Goal: Information Seeking & Learning: Learn about a topic

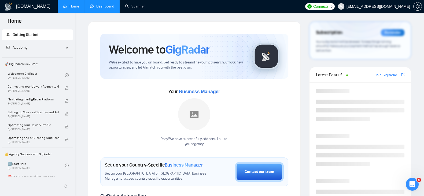
click at [103, 4] on link "Dashboard" at bounding box center [102, 6] width 24 height 5
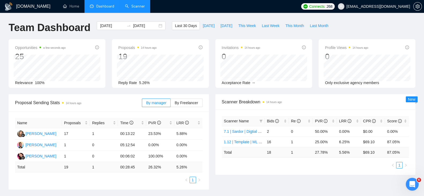
click at [136, 9] on link "Scanner" at bounding box center [135, 6] width 20 height 5
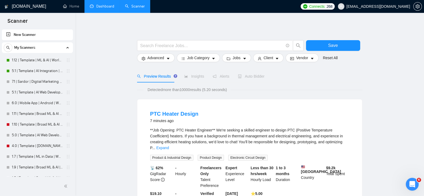
drag, startPoint x: 247, startPoint y: 19, endPoint x: 232, endPoint y: 21, distance: 14.7
drag, startPoint x: 232, startPoint y: 21, endPoint x: 206, endPoint y: 19, distance: 26.7
drag, startPoint x: 206, startPoint y: 19, endPoint x: 193, endPoint y: 23, distance: 13.2
drag, startPoint x: 193, startPoint y: 23, endPoint x: 181, endPoint y: 26, distance: 12.1
drag, startPoint x: 181, startPoint y: 26, endPoint x: 170, endPoint y: 26, distance: 11.5
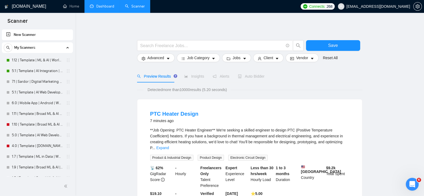
drag, startPoint x: 170, startPoint y: 26, endPoint x: 161, endPoint y: 27, distance: 9.2
drag, startPoint x: 161, startPoint y: 27, endPoint x: 147, endPoint y: 28, distance: 14.0
drag, startPoint x: 147, startPoint y: 28, endPoint x: 135, endPoint y: 28, distance: 11.3
drag, startPoint x: 135, startPoint y: 28, endPoint x: 122, endPoint y: 30, distance: 13.4
drag, startPoint x: 122, startPoint y: 30, endPoint x: 107, endPoint y: 32, distance: 15.2
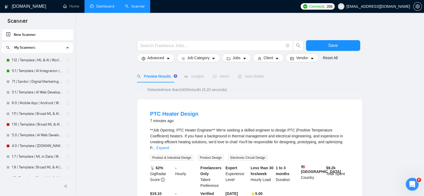
click at [195, 77] on span "Insights" at bounding box center [194, 76] width 20 height 4
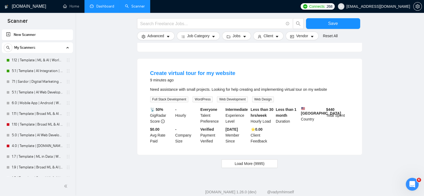
scroll to position [544, 0]
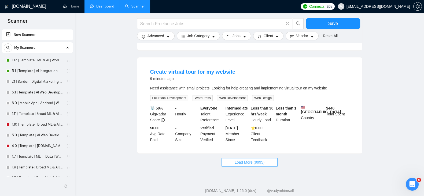
click at [259, 160] on span "Load More (9995)" at bounding box center [250, 163] width 30 height 6
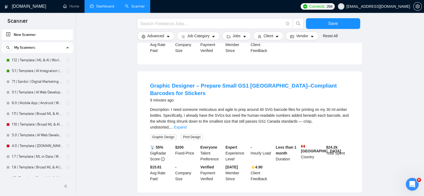
scroll to position [679, 0]
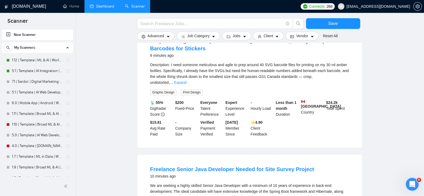
drag, startPoint x: 145, startPoint y: 128, endPoint x: 138, endPoint y: 128, distance: 7.3
drag, startPoint x: 138, startPoint y: 128, endPoint x: 130, endPoint y: 128, distance: 7.5
drag, startPoint x: 130, startPoint y: 128, endPoint x: 126, endPoint y: 128, distance: 4.0
drag, startPoint x: 126, startPoint y: 128, endPoint x: 119, endPoint y: 129, distance: 7.3
drag, startPoint x: 119, startPoint y: 129, endPoint x: 113, endPoint y: 131, distance: 6.5
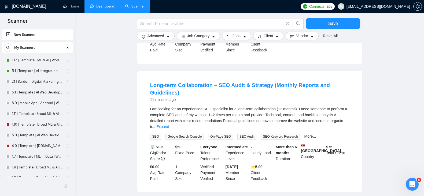
scroll to position [1136, 0]
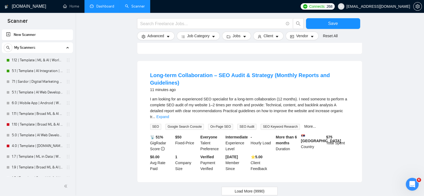
click at [263, 187] on button "Load More (9990)" at bounding box center [250, 191] width 56 height 9
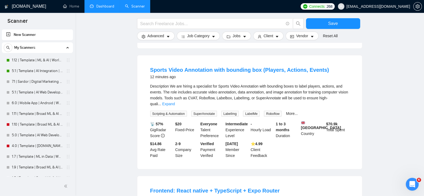
scroll to position [1315, 0]
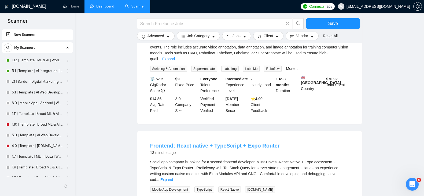
click at [216, 143] on link "Frontend: React native + TypeScript + Expo Router" at bounding box center [215, 146] width 130 height 6
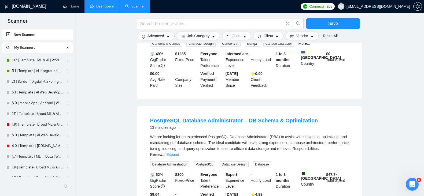
scroll to position [1714, 0]
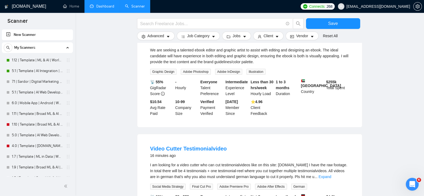
scroll to position [2281, 0]
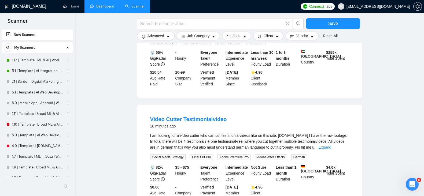
drag, startPoint x: 122, startPoint y: 98, endPoint x: 113, endPoint y: 106, distance: 12.6
drag, startPoint x: 113, startPoint y: 106, endPoint x: 106, endPoint y: 112, distance: 8.6
drag, startPoint x: 106, startPoint y: 112, endPoint x: 99, endPoint y: 117, distance: 8.6
drag, startPoint x: 99, startPoint y: 117, endPoint x: 93, endPoint y: 126, distance: 11.3
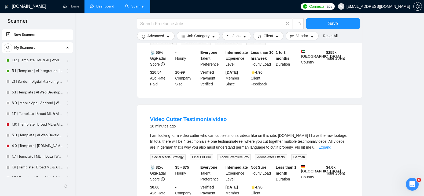
drag, startPoint x: 93, startPoint y: 126, endPoint x: 85, endPoint y: 132, distance: 9.2
drag, startPoint x: 85, startPoint y: 132, endPoint x: 82, endPoint y: 135, distance: 4.4
drag, startPoint x: 82, startPoint y: 135, endPoint x: 81, endPoint y: 139, distance: 4.0
drag, startPoint x: 79, startPoint y: 140, endPoint x: 199, endPoint y: 145, distance: 120.1
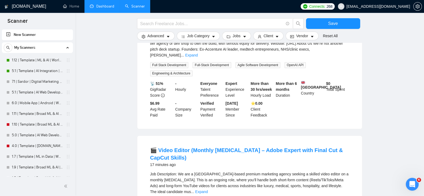
scroll to position [2862, 0]
drag, startPoint x: 239, startPoint y: 180, endPoint x: 235, endPoint y: 176, distance: 5.9
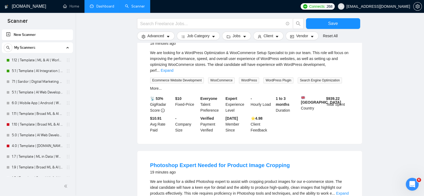
scroll to position [3475, 0]
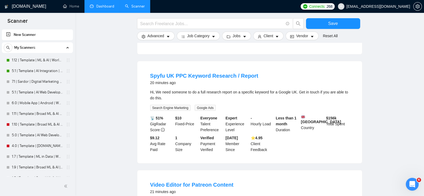
scroll to position [4049, 0]
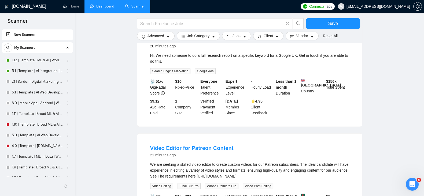
click at [110, 9] on link "Dashboard" at bounding box center [102, 6] width 24 height 5
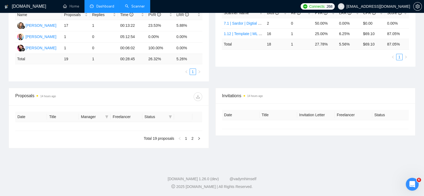
type input "[DATE]"
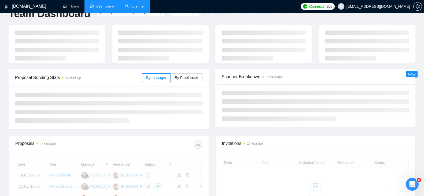
scroll to position [13, 0]
